Goal: Information Seeking & Learning: Learn about a topic

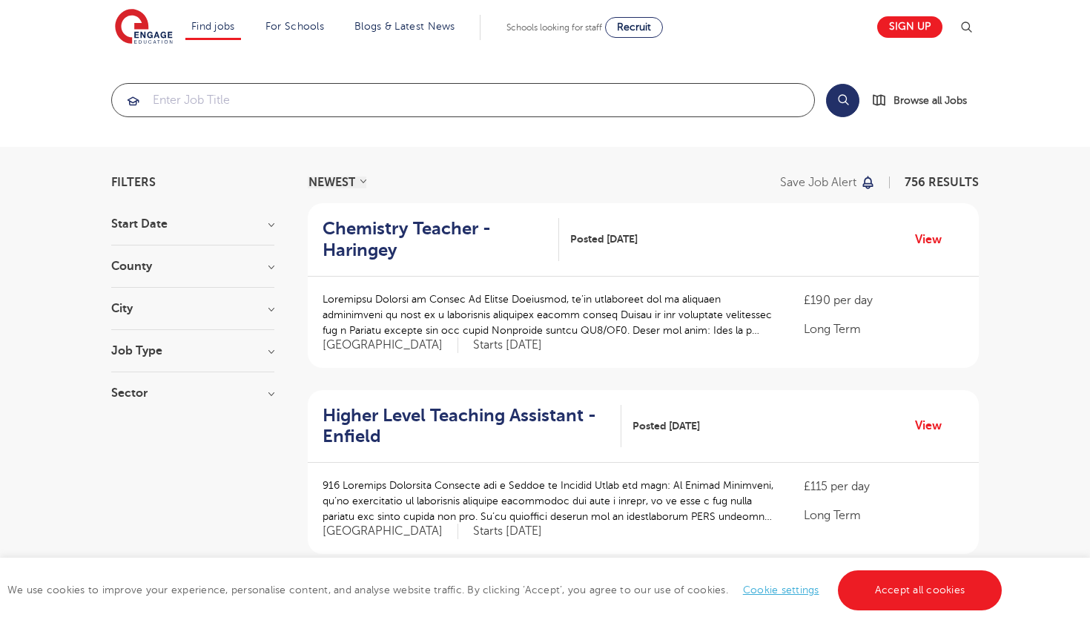
click at [426, 98] on input "search" at bounding box center [463, 100] width 702 height 33
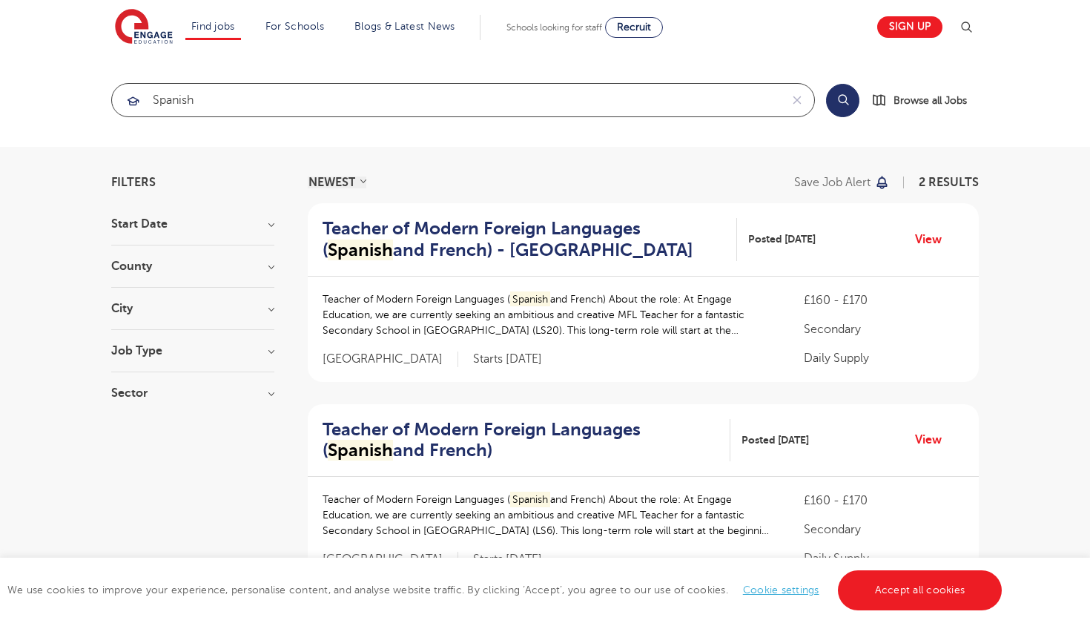
drag, startPoint x: 270, startPoint y: 86, endPoint x: 166, endPoint y: 97, distance: 104.4
click at [166, 97] on input "spanish" at bounding box center [446, 100] width 668 height 33
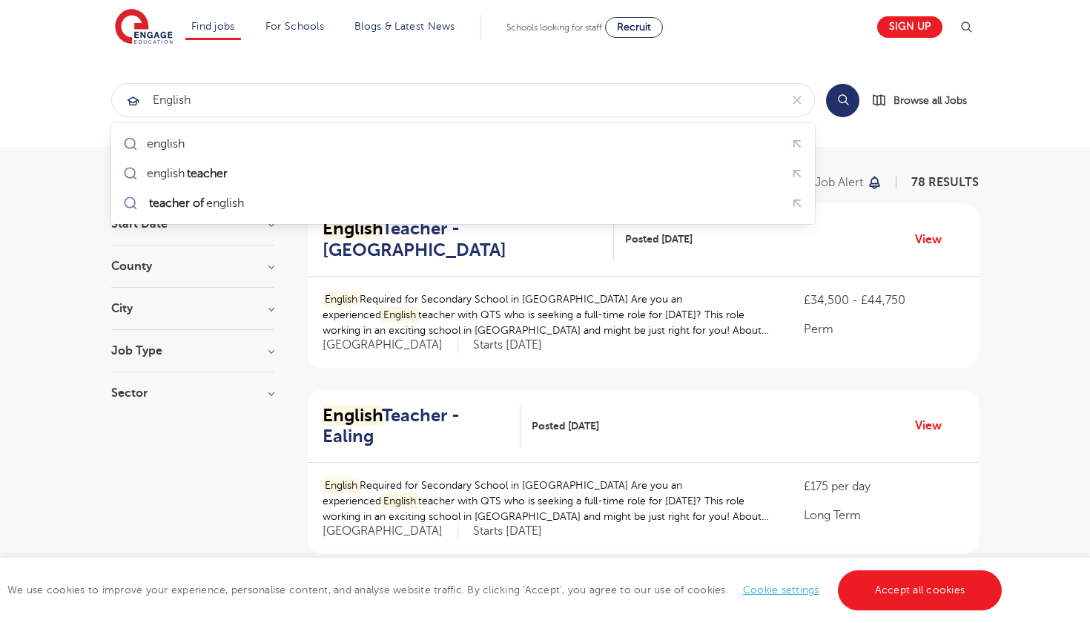
click at [564, 70] on section "english Search Browse all Jobs" at bounding box center [545, 99] width 1090 height 93
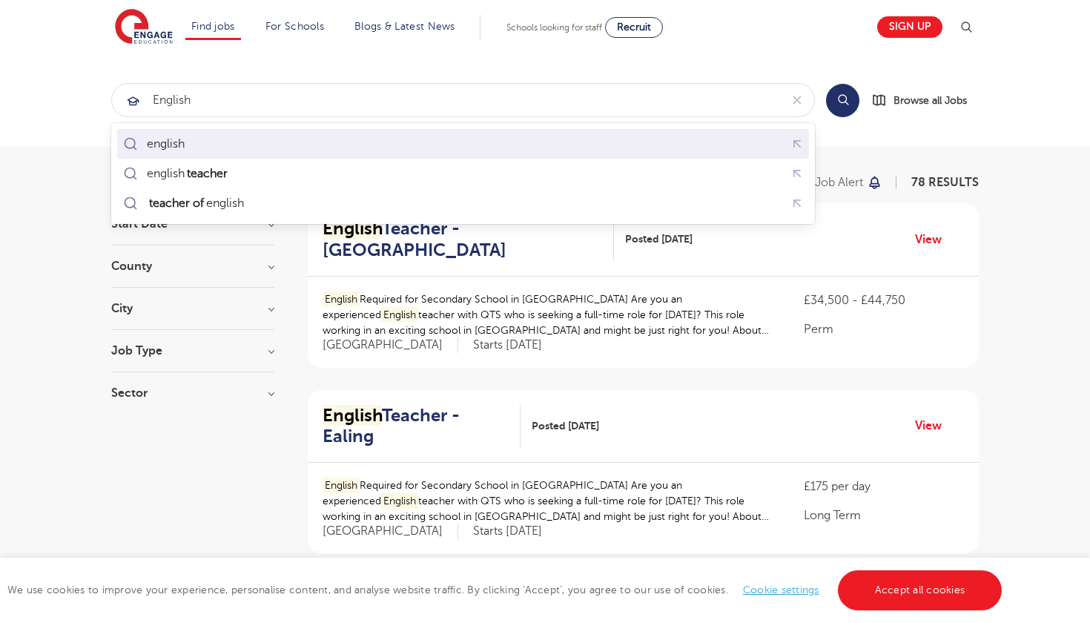
click at [483, 148] on div "english" at bounding box center [463, 144] width 686 height 23
type input "english"
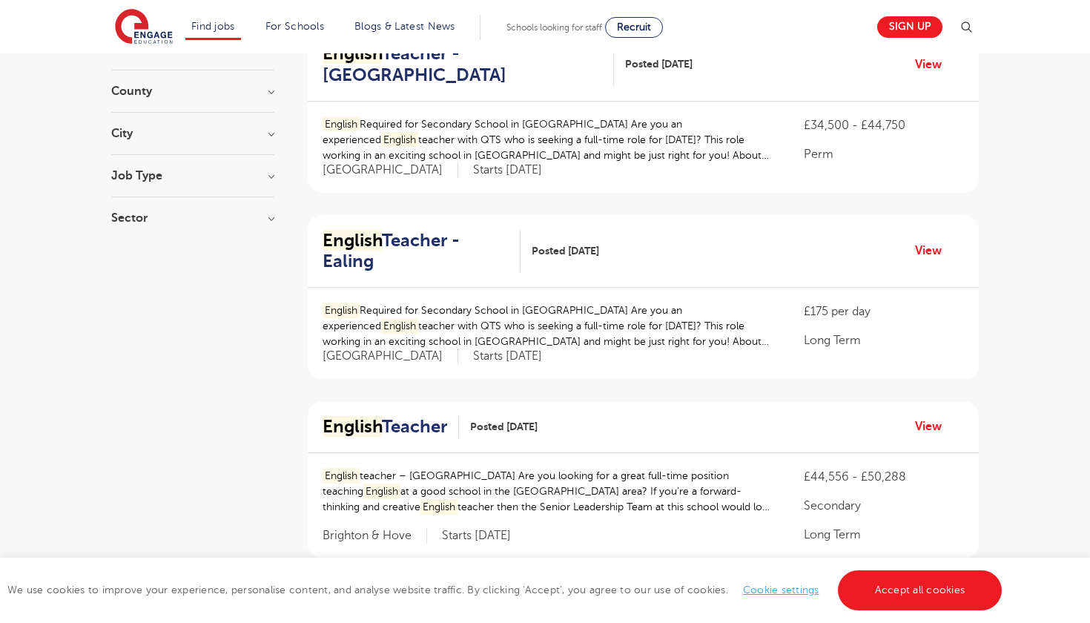
scroll to position [175, 0]
click at [435, 416] on h2 "English Teacher" at bounding box center [385, 427] width 125 height 22
